Goal: Book appointment/travel/reservation

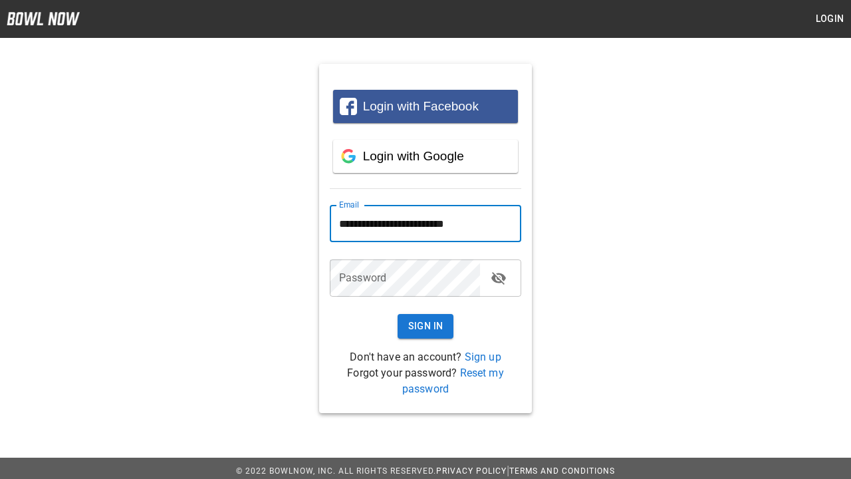
type input "**********"
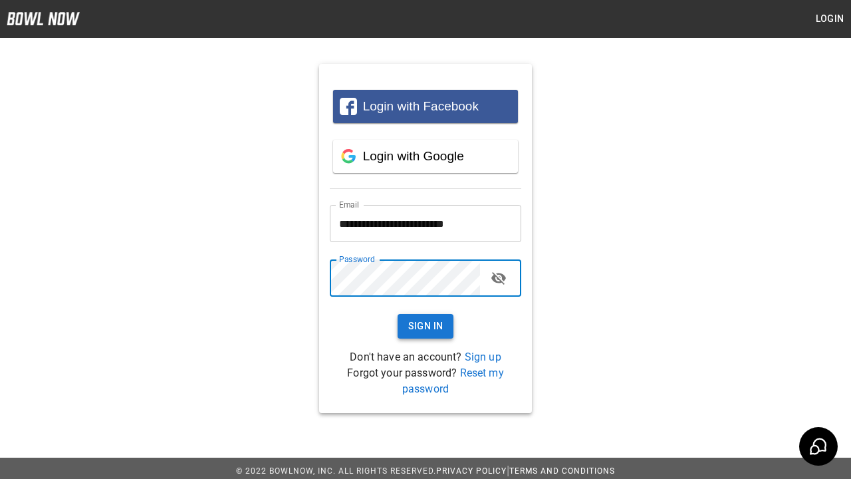
click at [426, 326] on button "Sign In" at bounding box center [426, 326] width 57 height 25
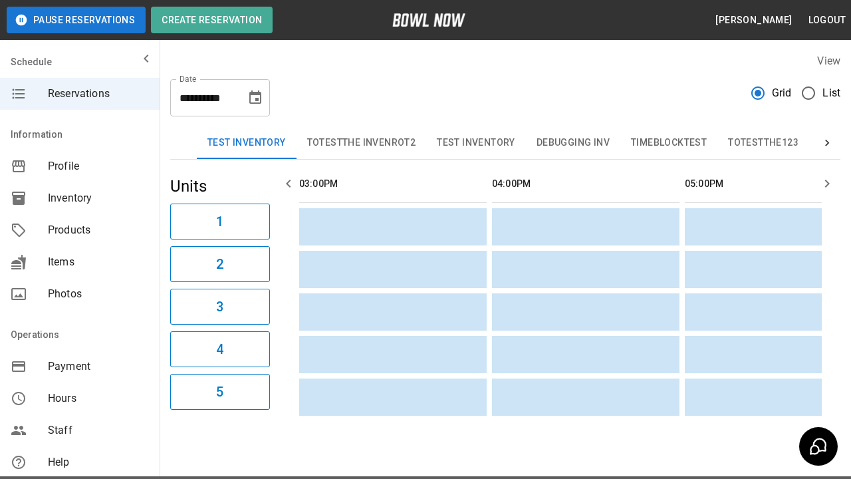
scroll to position [0, 1157]
click at [246, 143] on button "Test Inventory" at bounding box center [247, 143] width 100 height 32
click at [211, 20] on button "Create Reservation" at bounding box center [212, 20] width 122 height 27
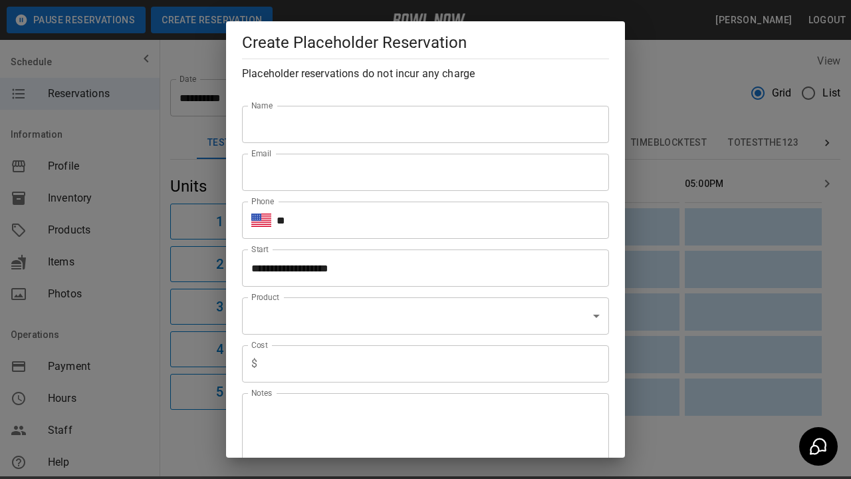
scroll to position [255, 0]
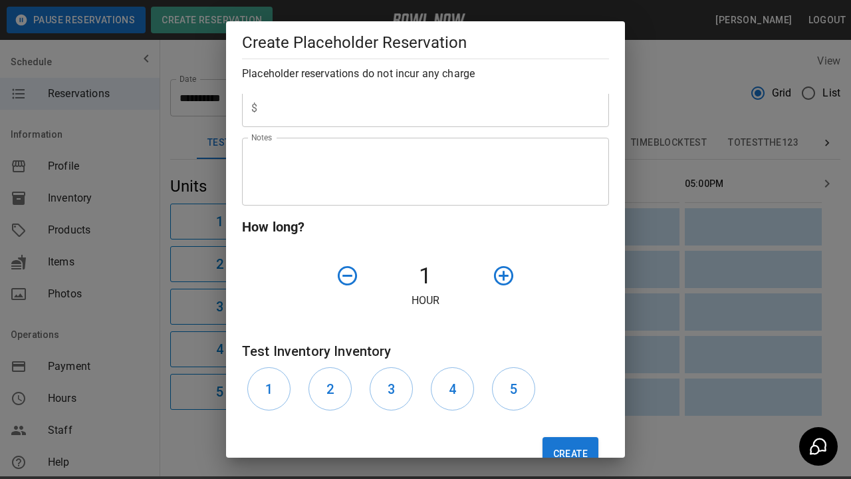
click at [533, 275] on div at bounding box center [533, 276] width 92 height 34
